Goal: Task Accomplishment & Management: Use online tool/utility

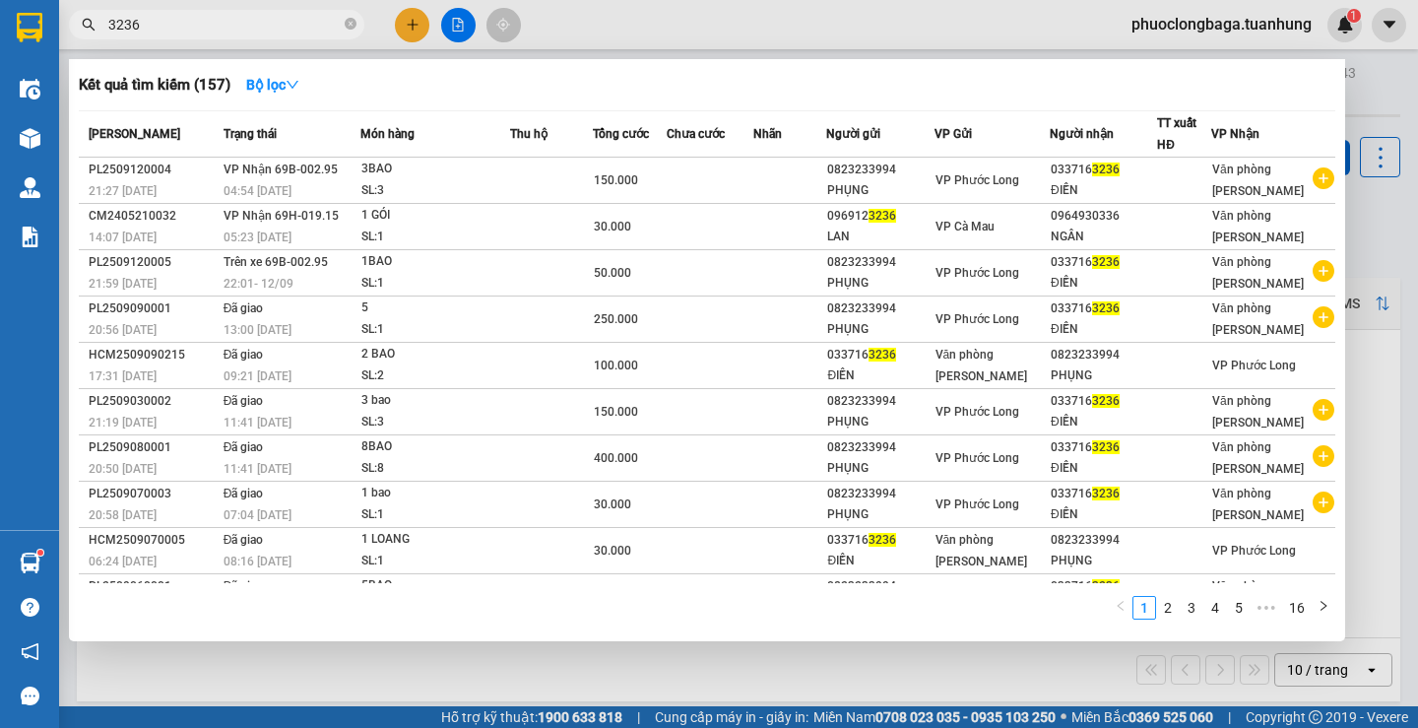
drag, startPoint x: 224, startPoint y: 15, endPoint x: 65, endPoint y: 34, distance: 159.8
click at [65, 34] on div "3236" at bounding box center [192, 25] width 384 height 30
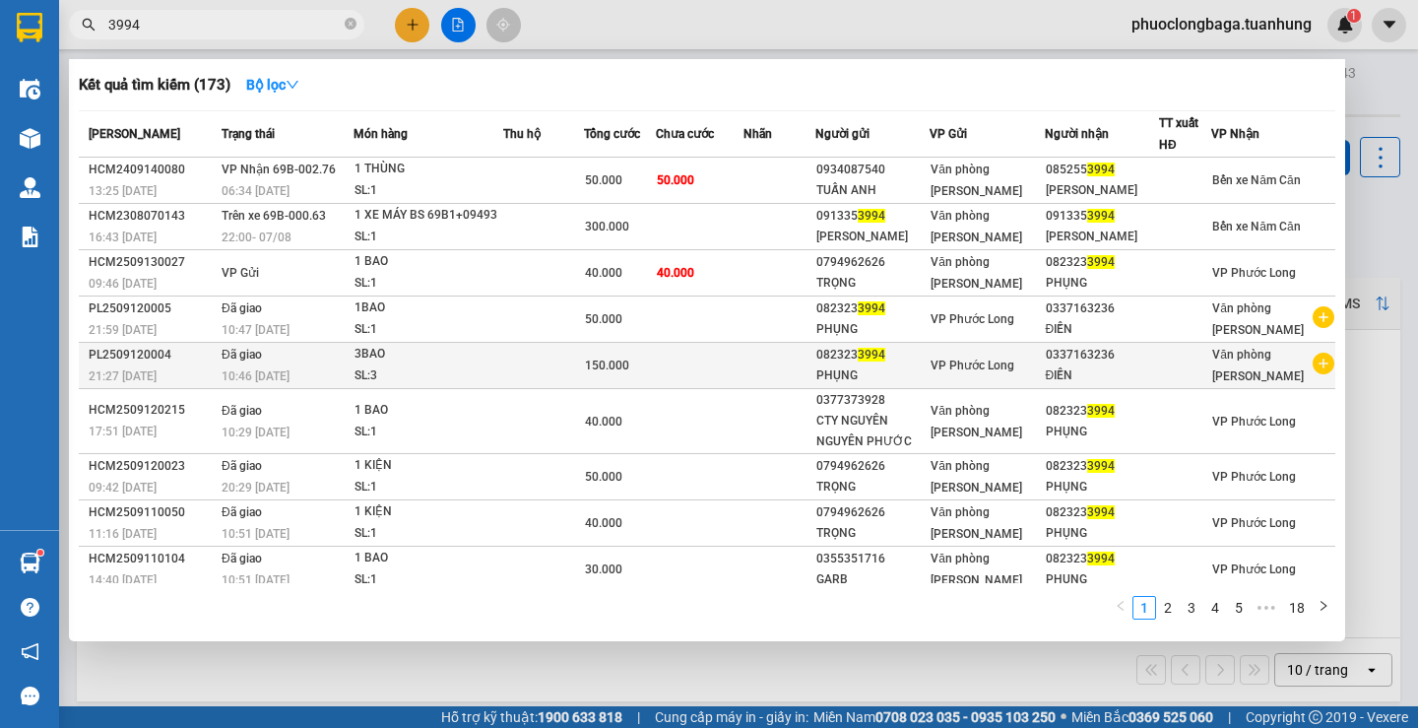
type input "3994"
click at [1313, 374] on icon "plus-circle" at bounding box center [1324, 364] width 22 height 22
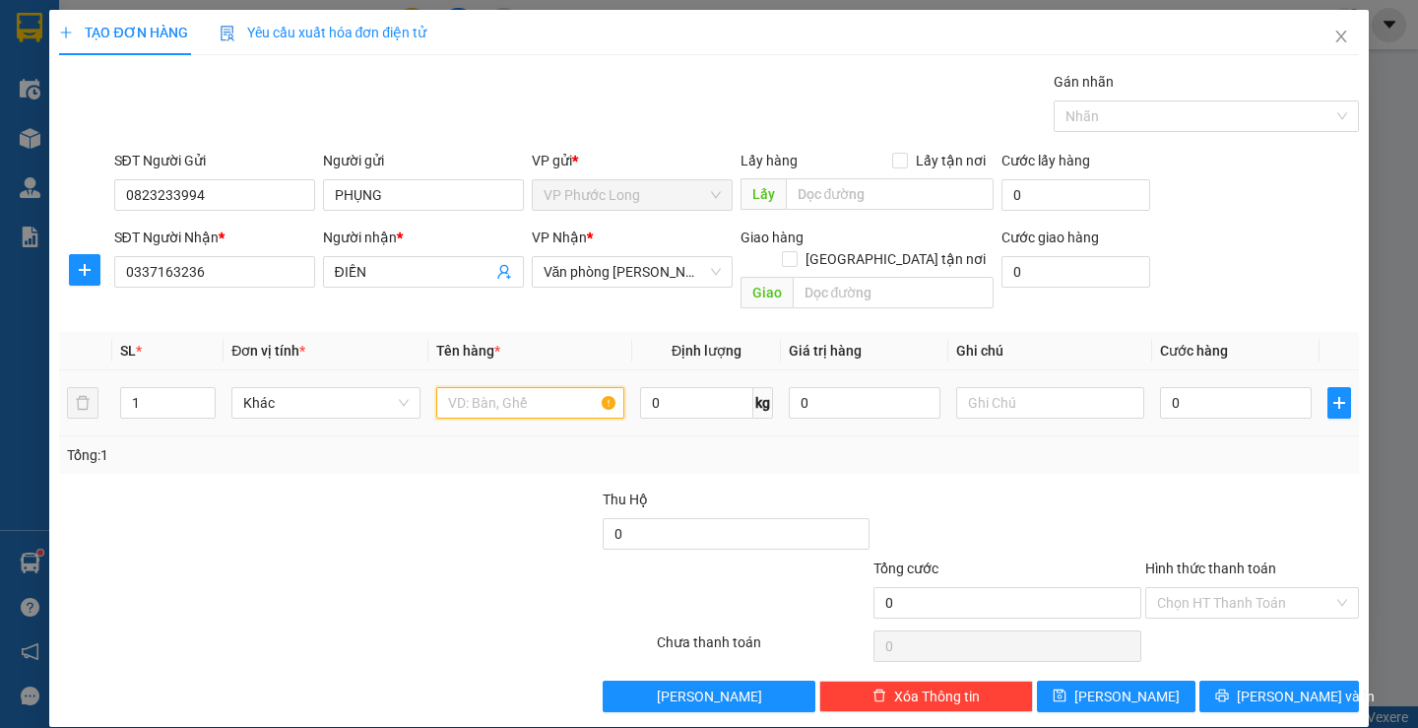
click at [510, 387] on input "text" at bounding box center [530, 403] width 188 height 32
type input "1 bao"
click at [1237, 391] on input "0" at bounding box center [1236, 403] width 152 height 32
type input "5"
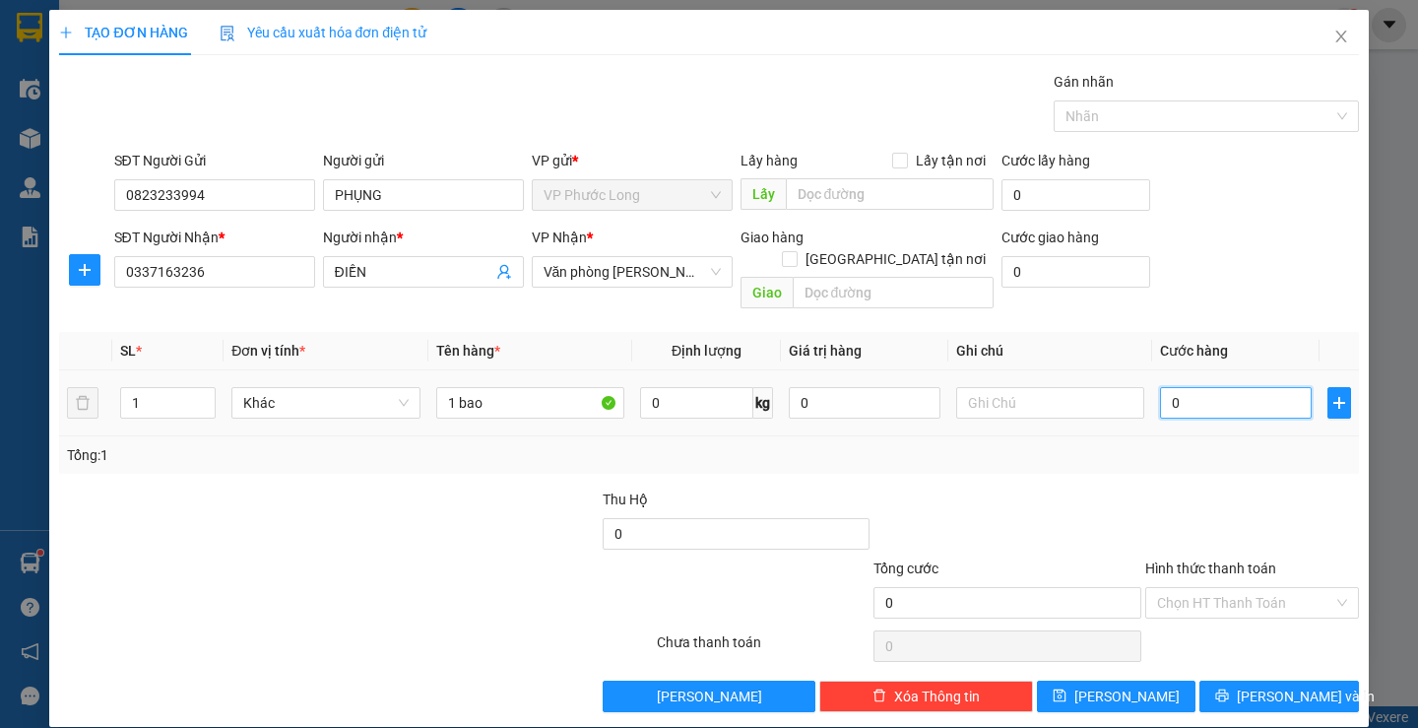
type input "5"
type input "50"
click at [1282, 588] on input "Hình thức thanh toán" at bounding box center [1245, 603] width 176 height 30
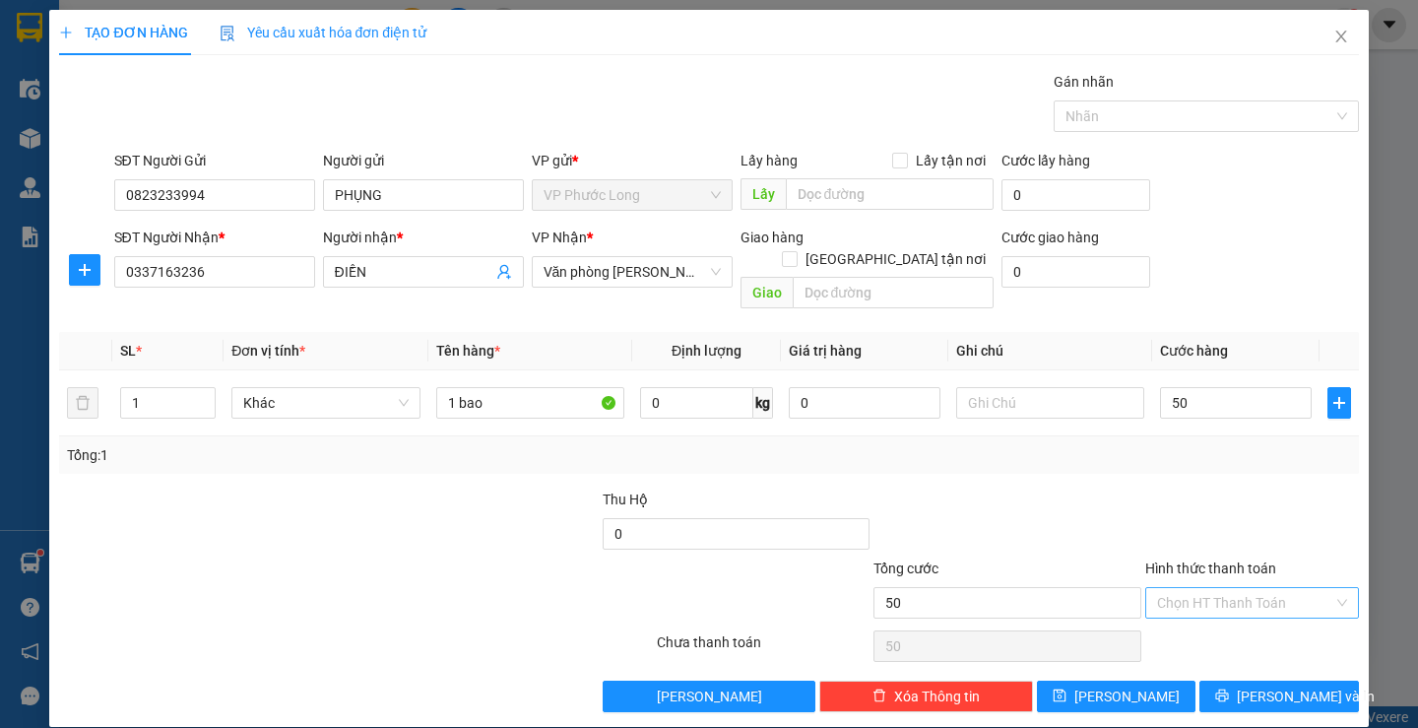
type input "50.000"
click at [1241, 616] on div "Tại văn phòng" at bounding box center [1240, 621] width 187 height 22
type input "0"
click at [1301, 686] on span "[PERSON_NAME] và In" at bounding box center [1306, 697] width 138 height 22
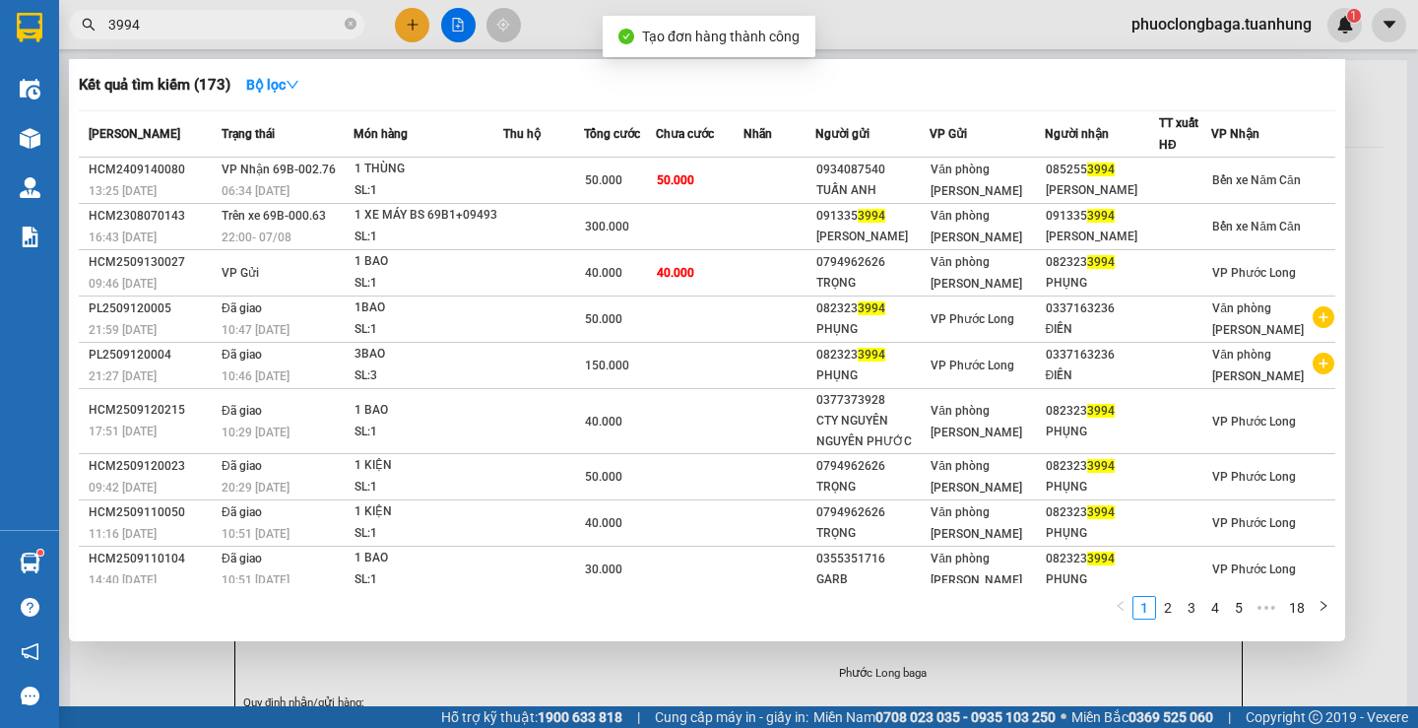
click at [1387, 104] on div at bounding box center [709, 364] width 1418 height 728
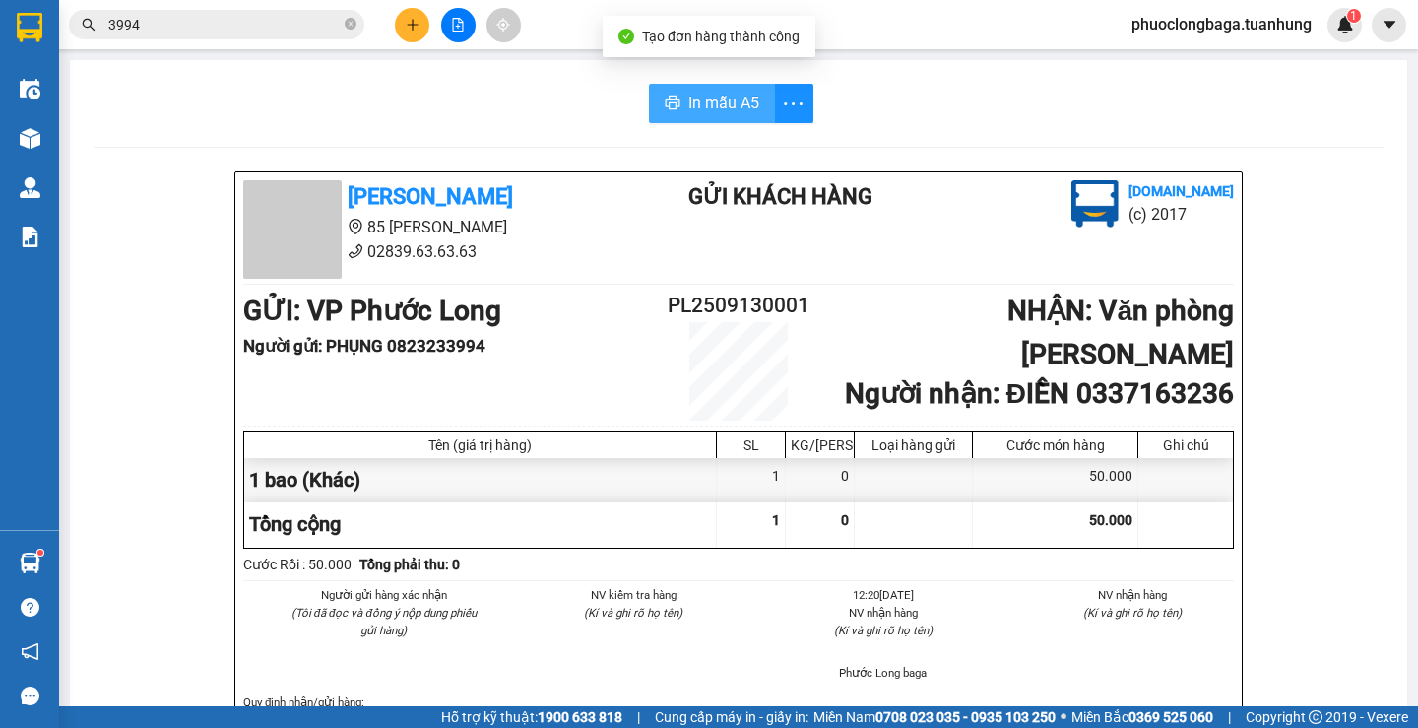
click at [714, 101] on span "In mẫu A5" at bounding box center [723, 103] width 71 height 25
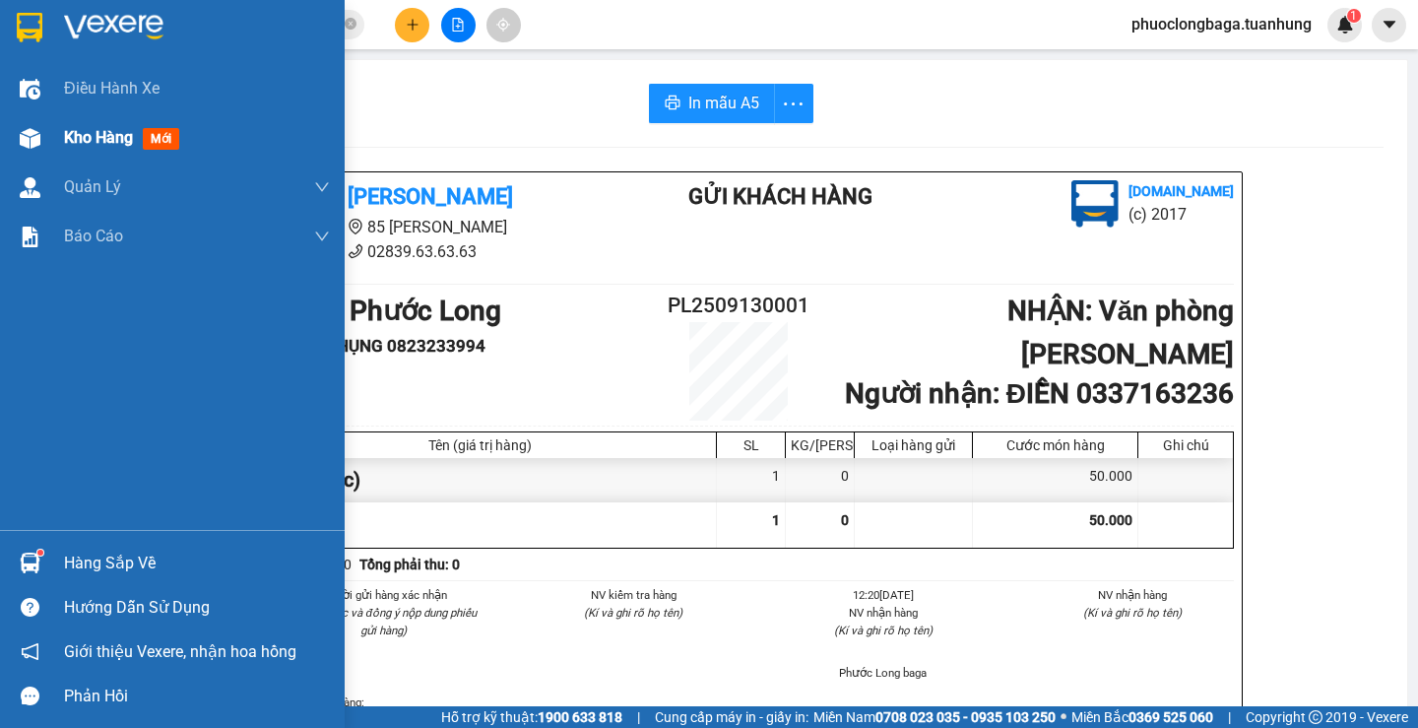
click at [52, 138] on div "Kho hàng mới" at bounding box center [172, 137] width 345 height 49
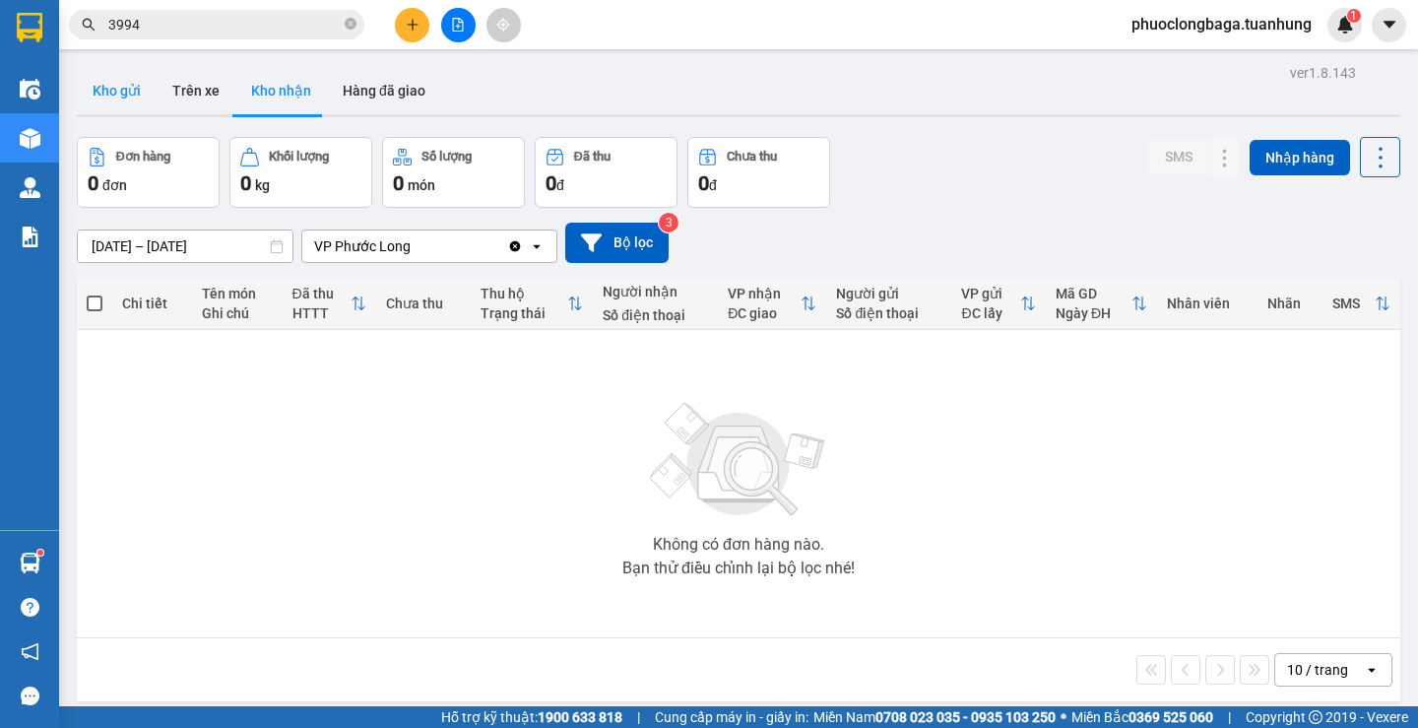
click at [122, 96] on button "Kho gửi" at bounding box center [117, 90] width 80 height 47
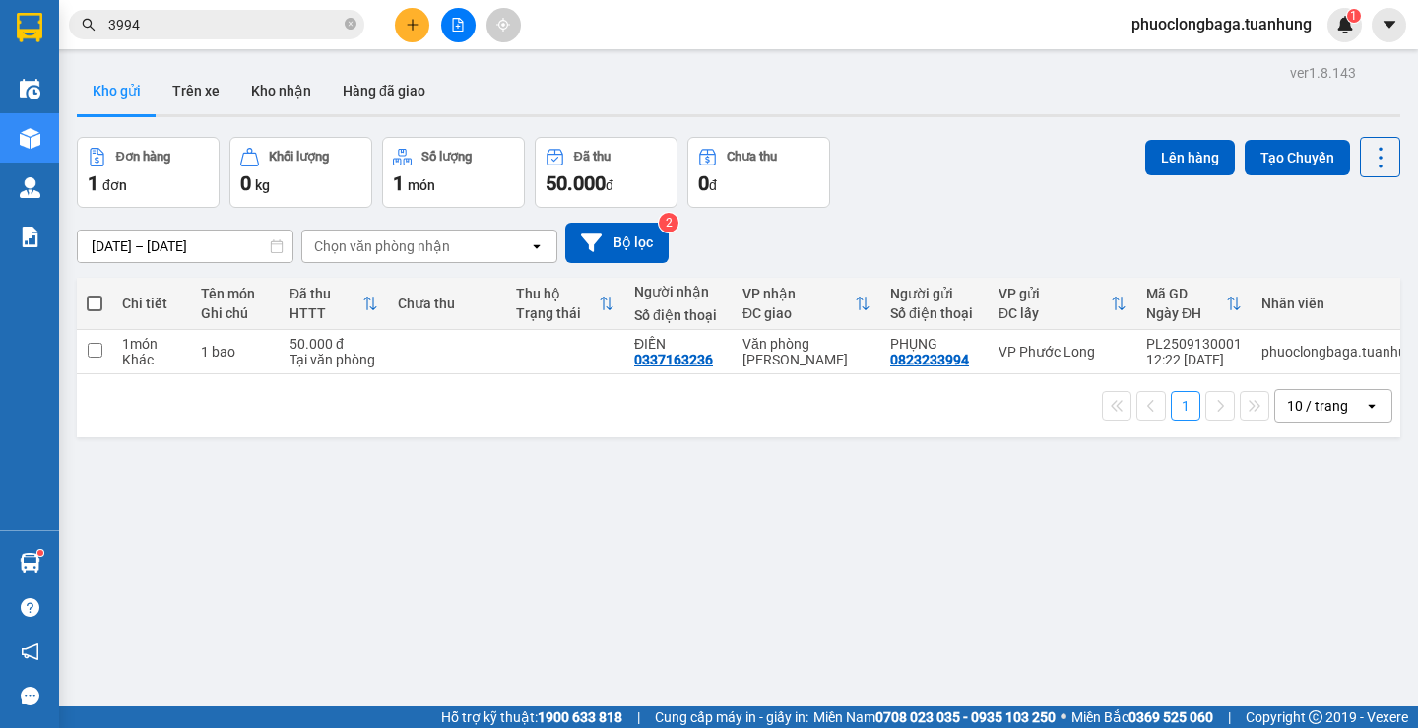
click at [92, 302] on span at bounding box center [95, 303] width 16 height 16
click at [95, 294] on input "checkbox" at bounding box center [95, 294] width 0 height 0
checkbox input "true"
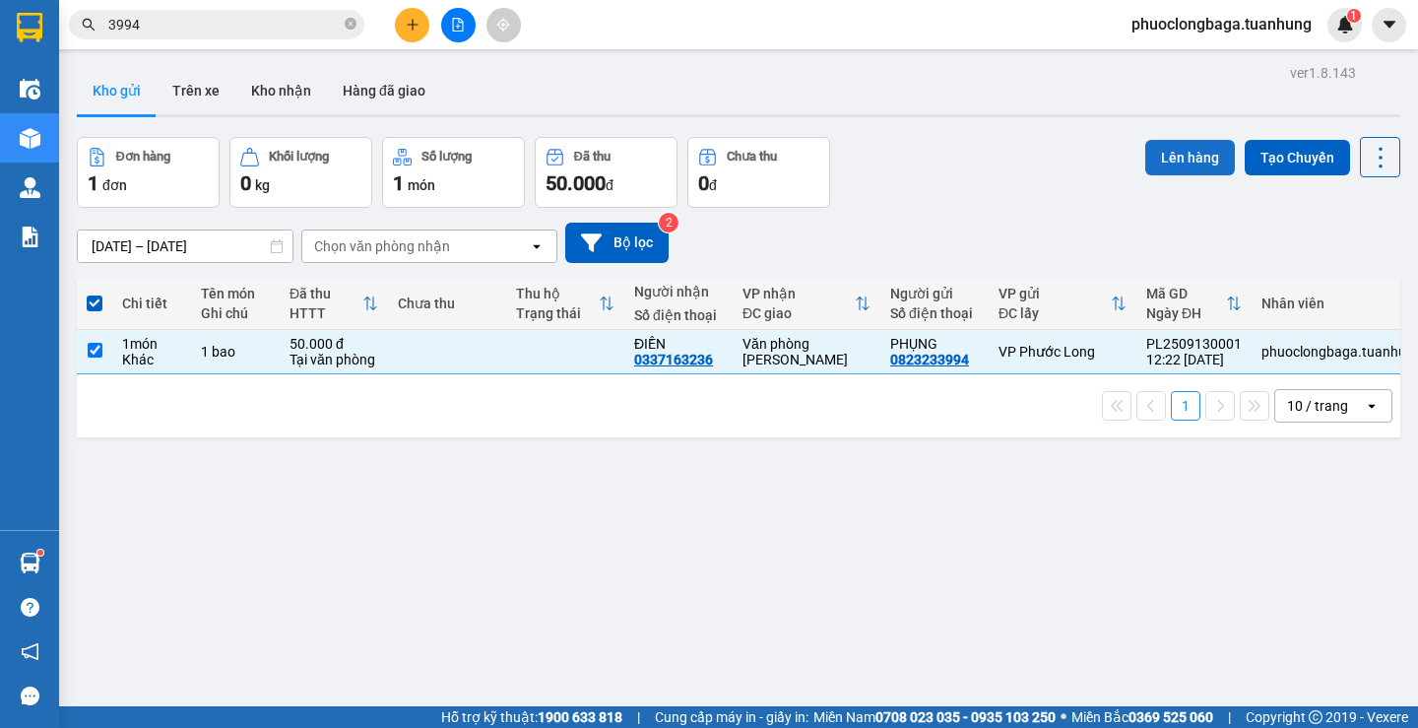
click at [1160, 165] on button "Lên hàng" at bounding box center [1191, 157] width 90 height 35
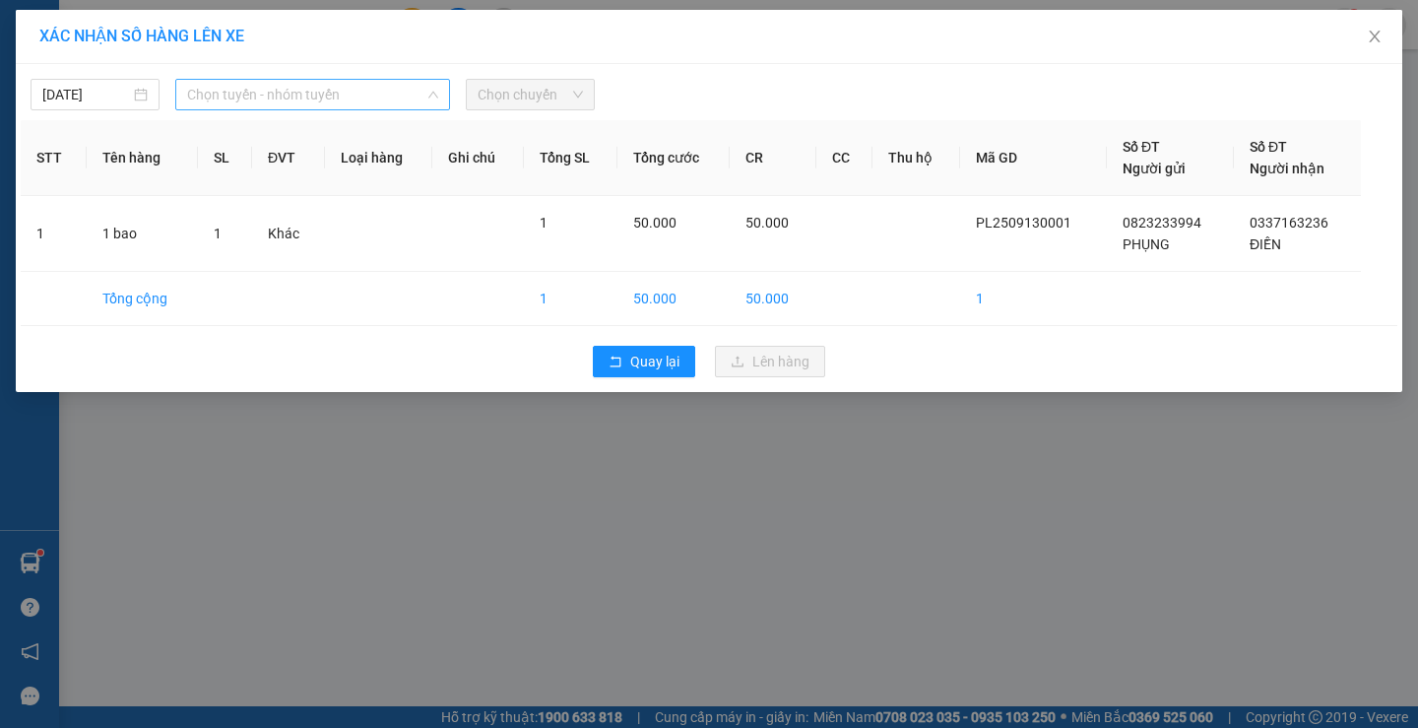
click at [318, 95] on span "Chọn tuyến - nhóm tuyến" at bounding box center [312, 95] width 251 height 30
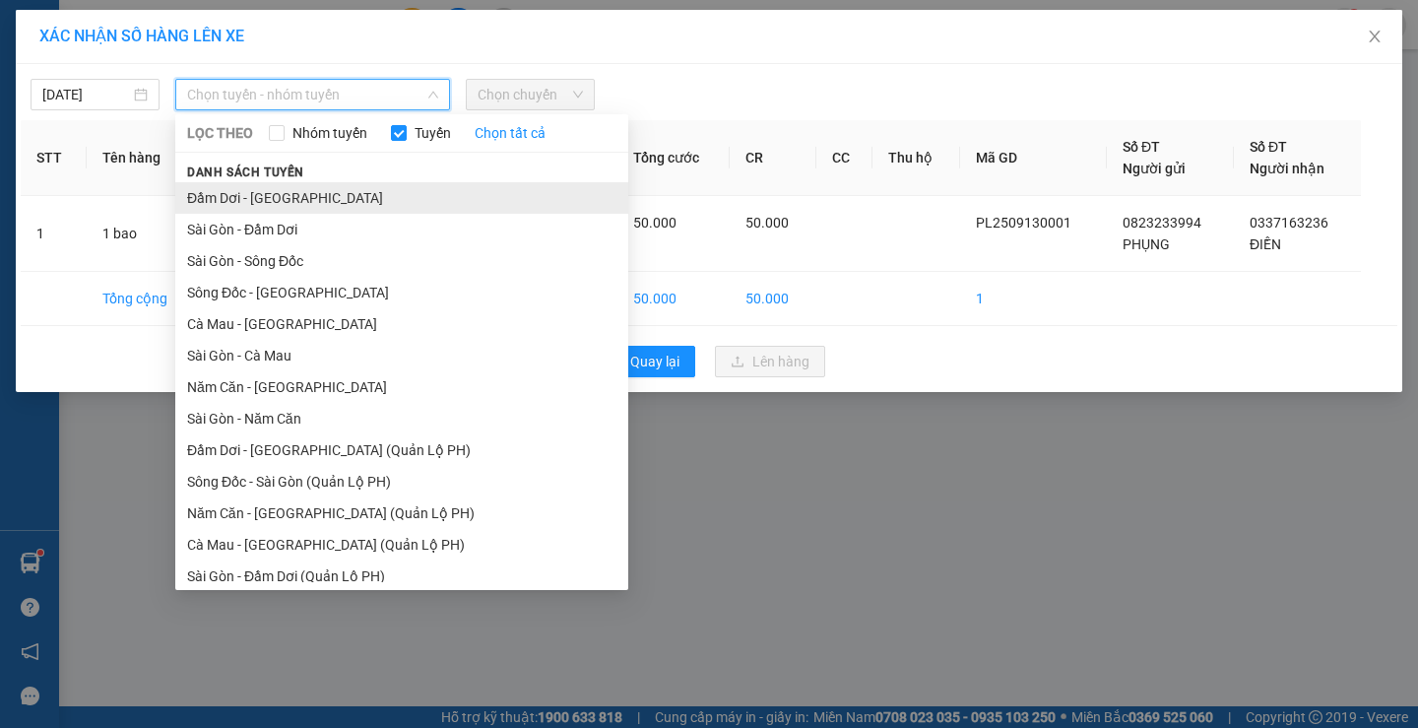
click at [259, 201] on li "Đầm Dơi - [GEOGRAPHIC_DATA]" at bounding box center [401, 198] width 453 height 32
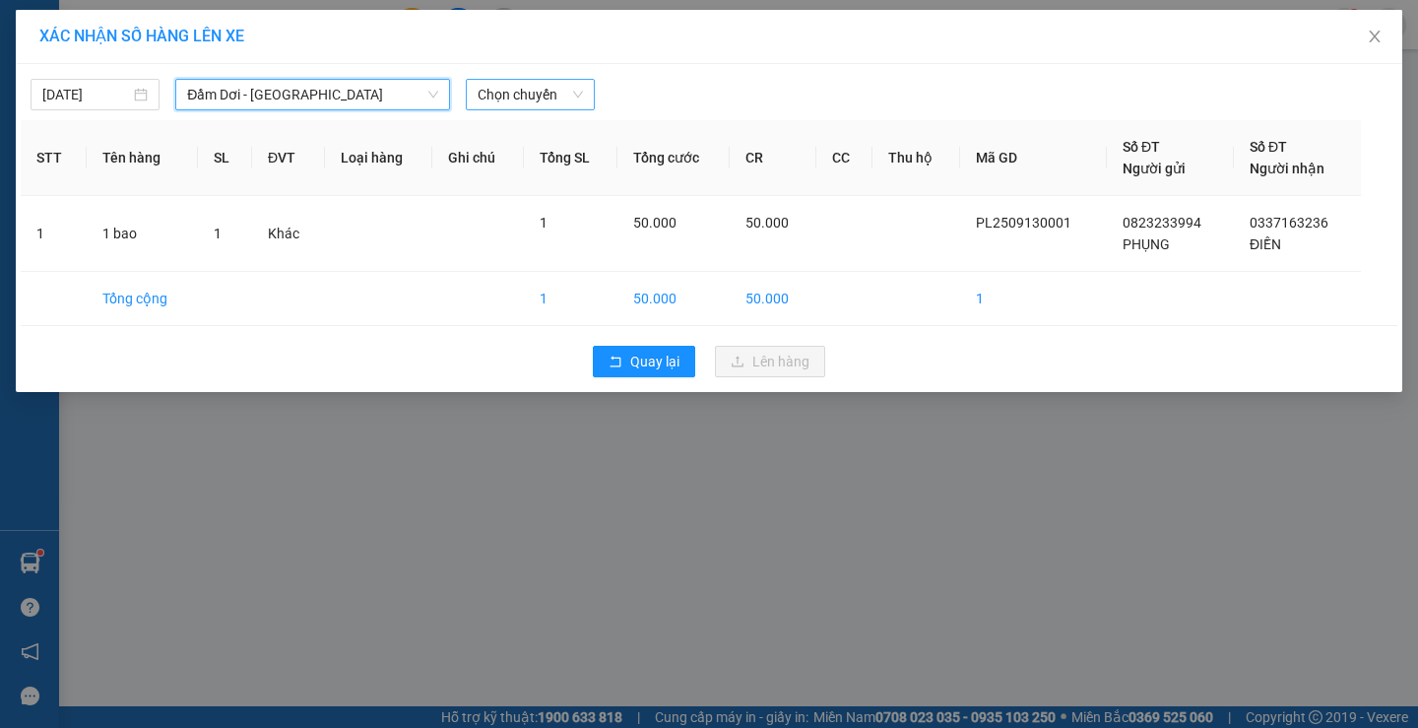
click at [543, 96] on span "Chọn chuyến" at bounding box center [530, 95] width 105 height 30
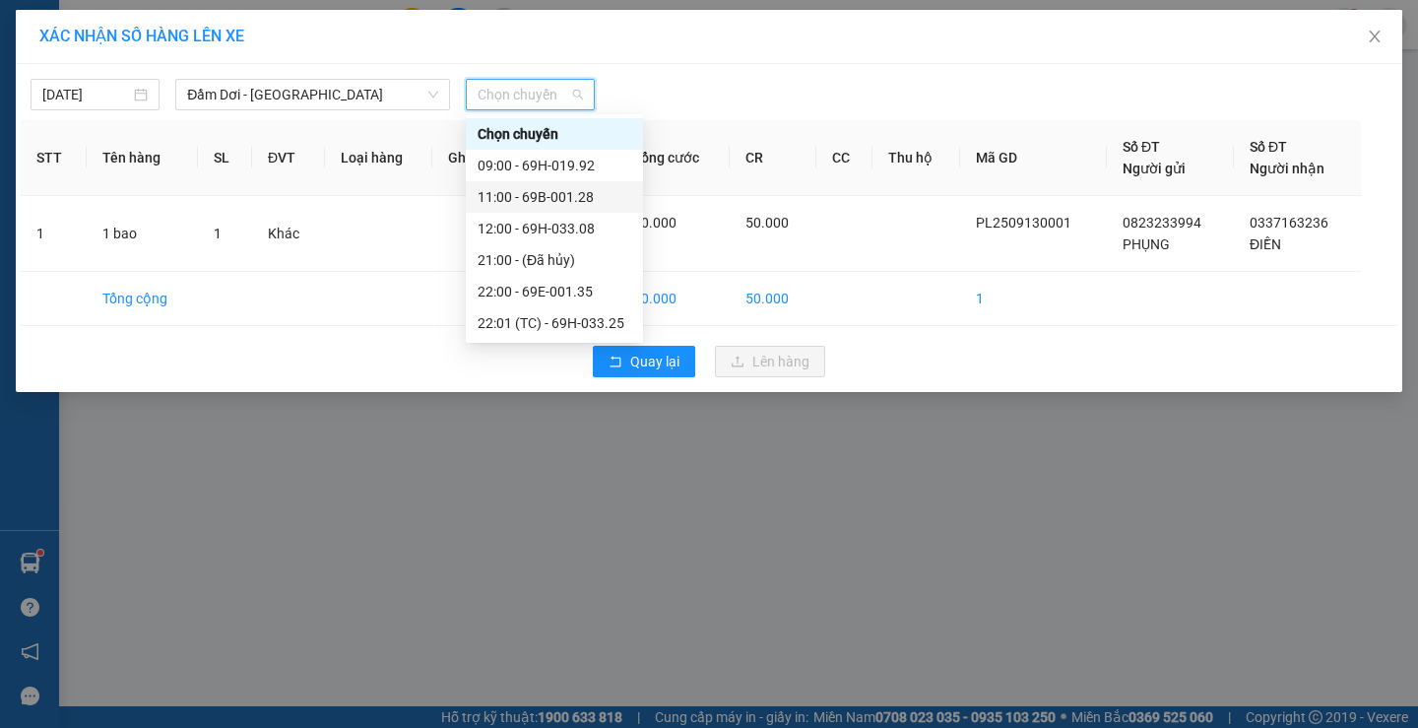
click at [568, 191] on div "11:00 - 69B-001.28" at bounding box center [555, 197] width 154 height 22
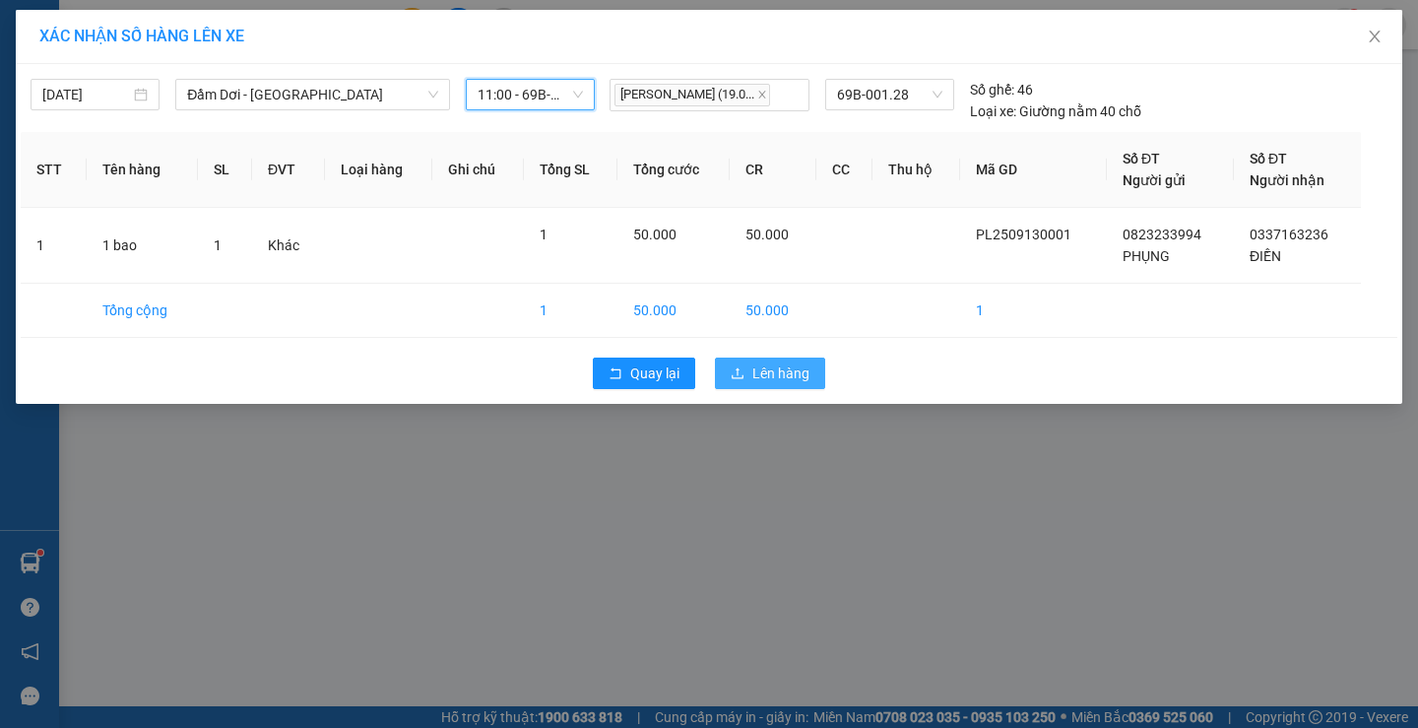
click at [769, 367] on span "Lên hàng" at bounding box center [781, 373] width 57 height 22
